Goal: Task Accomplishment & Management: Use online tool/utility

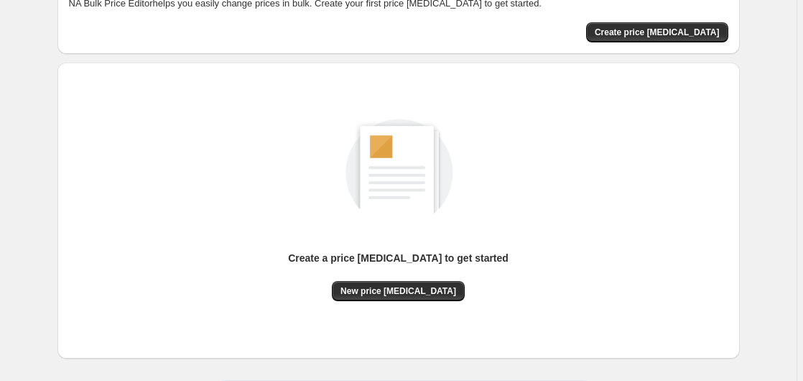
scroll to position [157, 0]
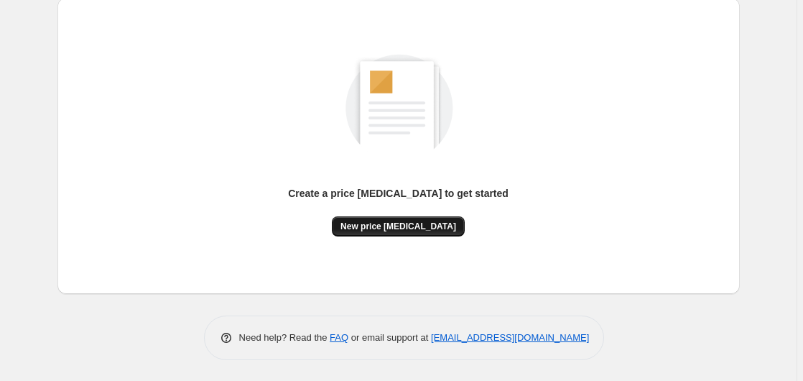
click at [393, 225] on span "New price [MEDICAL_DATA]" at bounding box center [398, 225] width 116 height 11
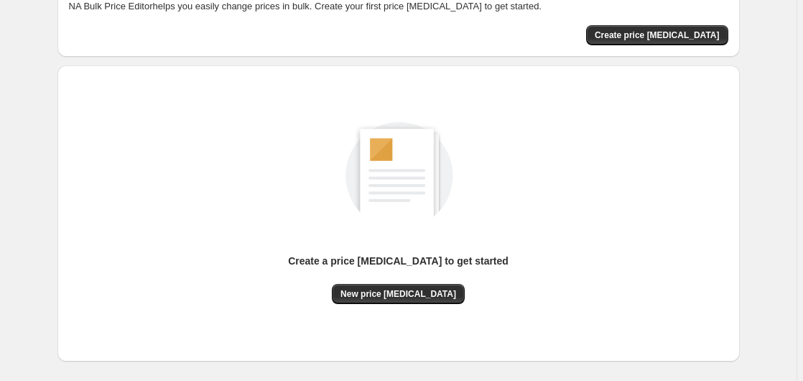
scroll to position [157, 0]
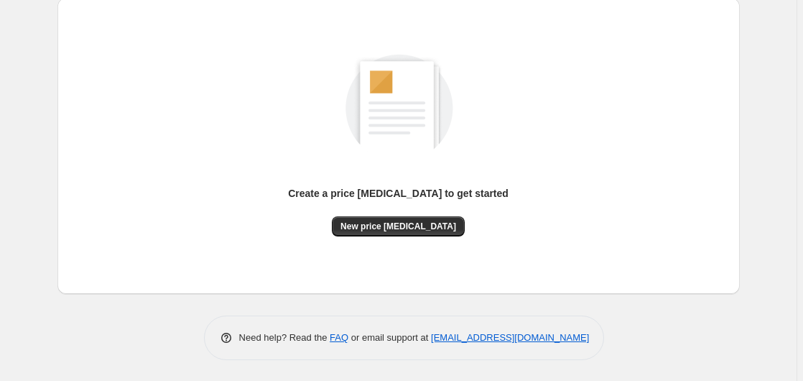
click at [372, 237] on div "Create a price change job to get started New price change job" at bounding box center [398, 145] width 659 height 273
click at [377, 229] on span "New price [MEDICAL_DATA]" at bounding box center [398, 225] width 116 height 11
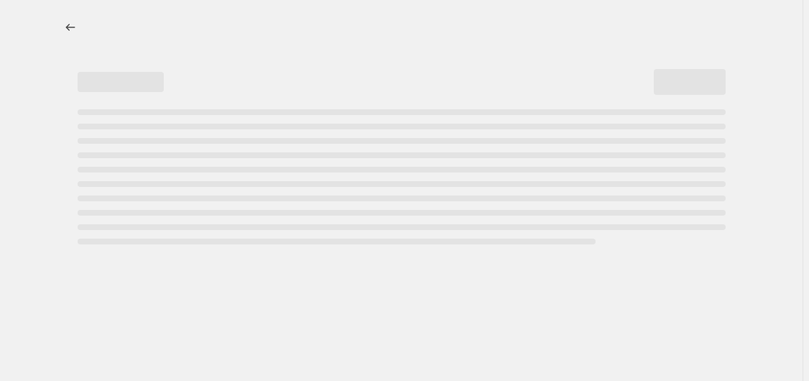
select select "percentage"
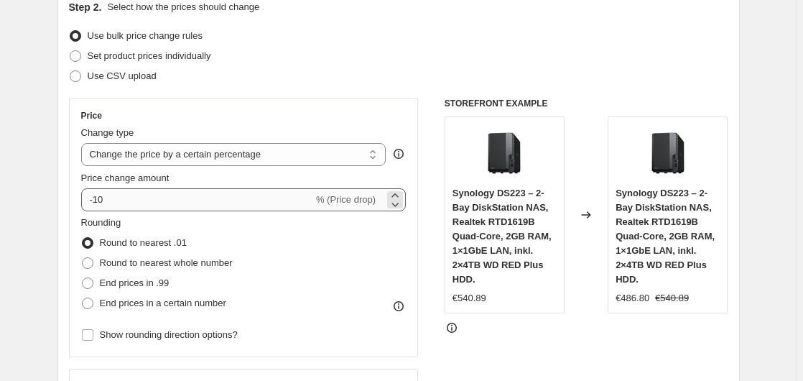
scroll to position [220, 0]
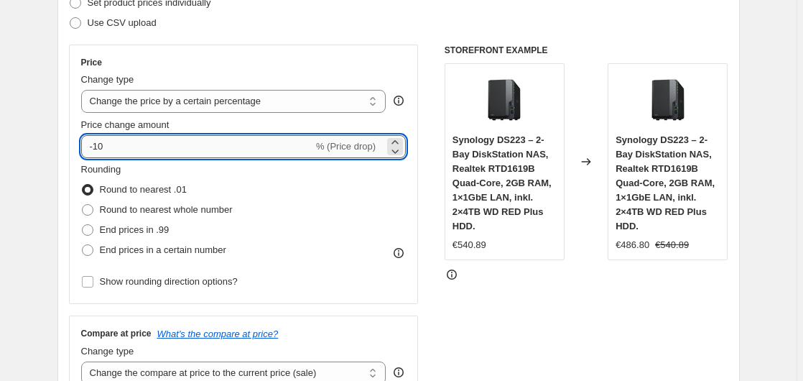
click at [177, 149] on input "-10" at bounding box center [197, 146] width 232 height 23
type input "-1"
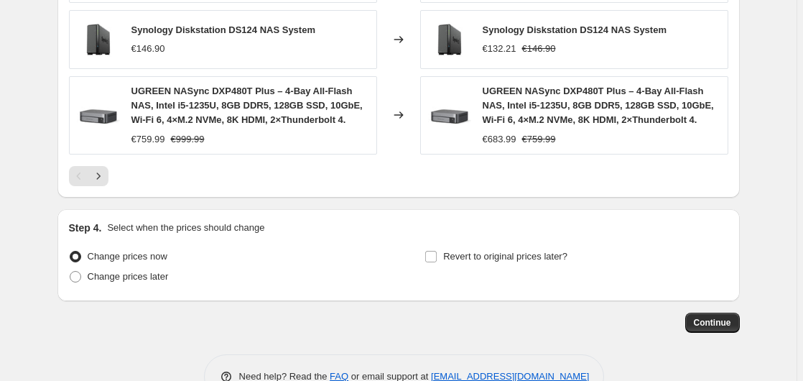
scroll to position [1146, 0]
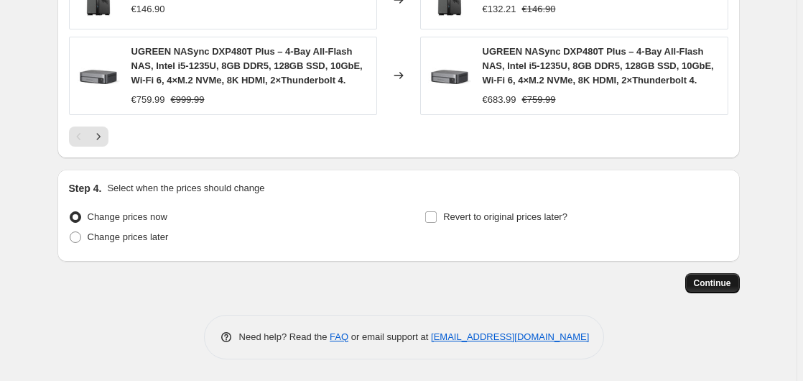
type input "-35"
click at [720, 277] on button "Continue" at bounding box center [712, 283] width 55 height 20
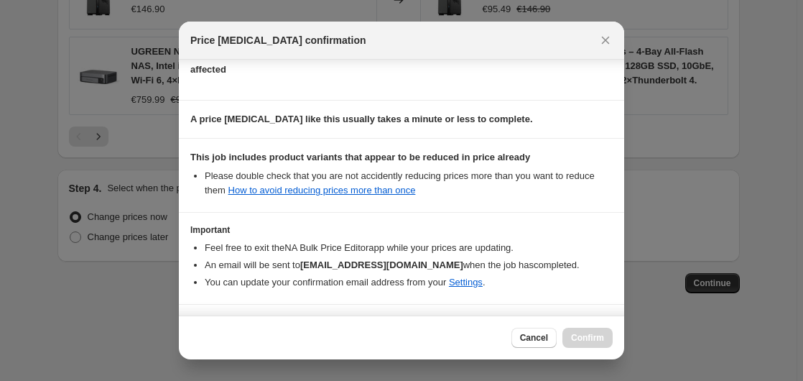
scroll to position [227, 0]
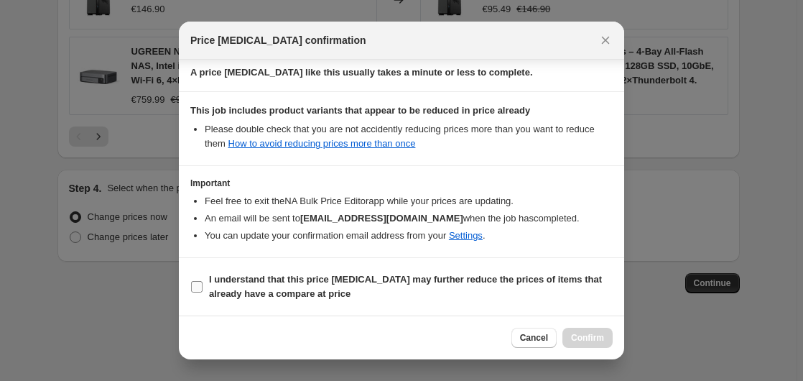
click at [280, 289] on b "I understand that this price change job may further reduce the prices of items …" at bounding box center [405, 286] width 393 height 25
click at [202, 289] on input "I understand that this price change job may further reduce the prices of items …" at bounding box center [196, 286] width 11 height 11
checkbox input "true"
click at [600, 340] on span "Confirm" at bounding box center [587, 337] width 33 height 11
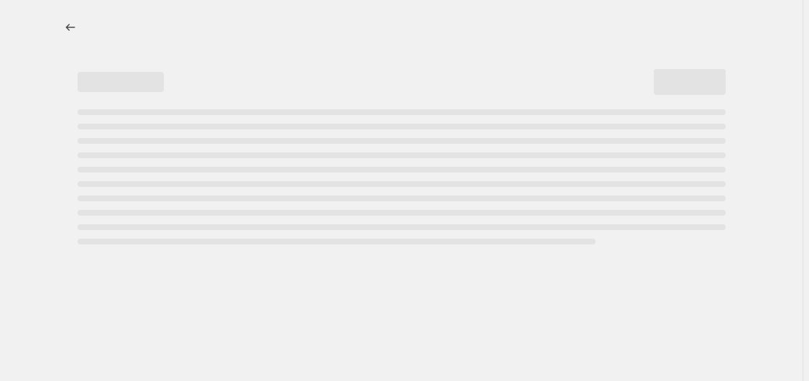
select select "percentage"
